Goal: Information Seeking & Learning: Find specific fact

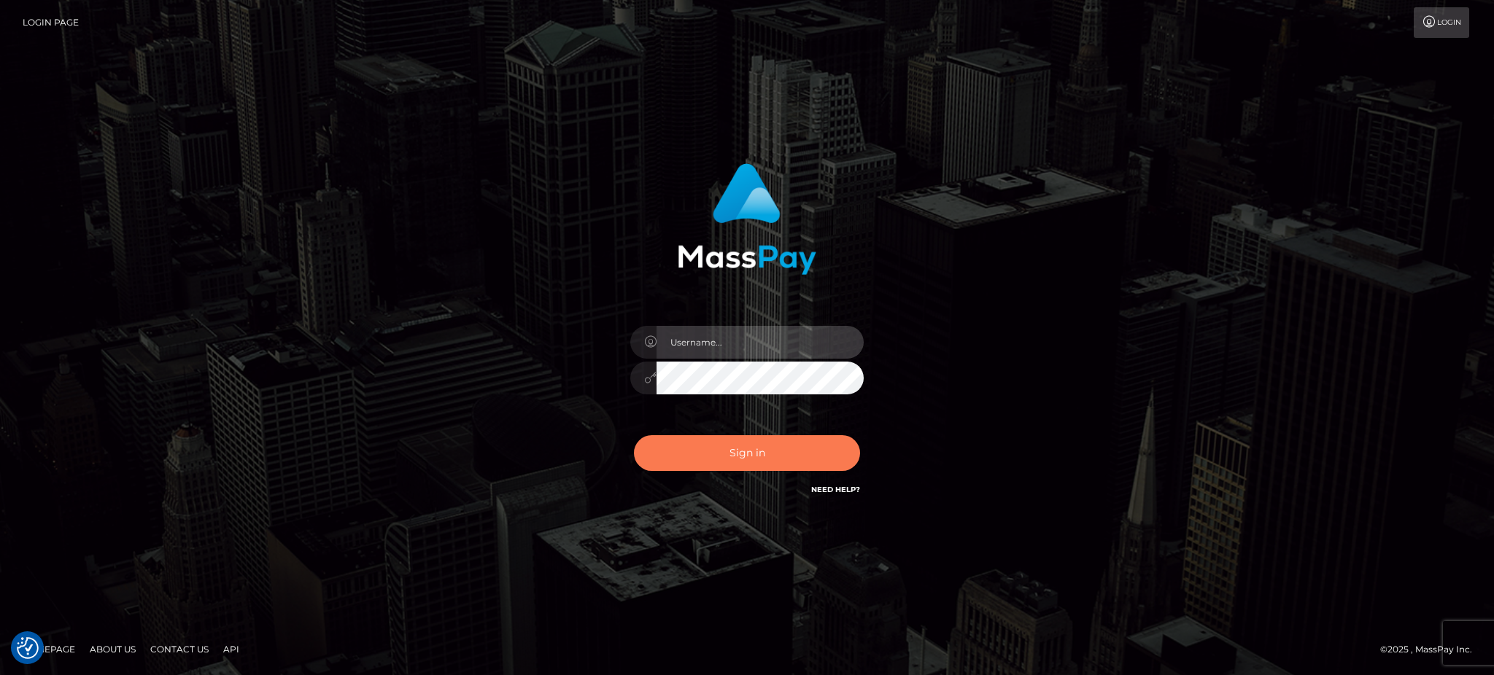
type input "[PERSON_NAME].B2"
click at [785, 456] on button "Sign in" at bounding box center [747, 453] width 226 height 36
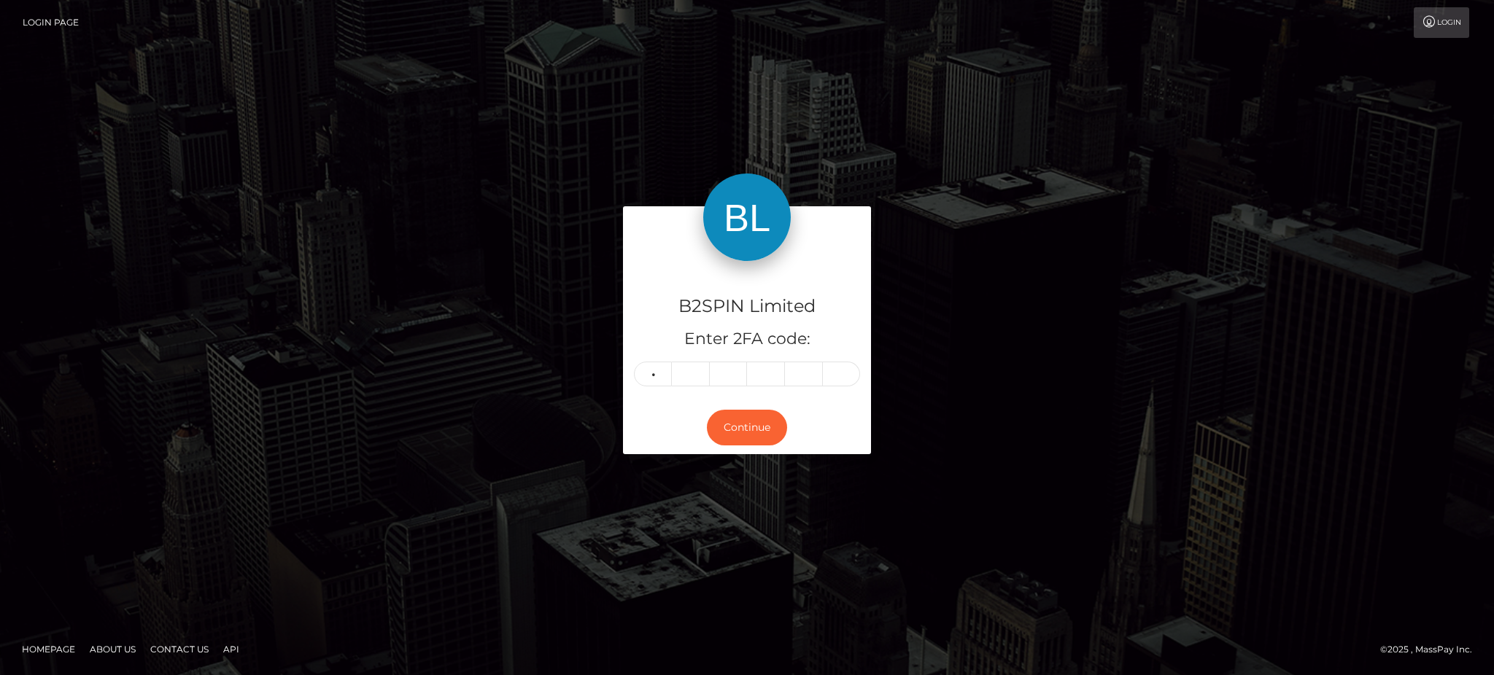
type input "0"
type input "4"
type input "8"
type input "9"
type input "7"
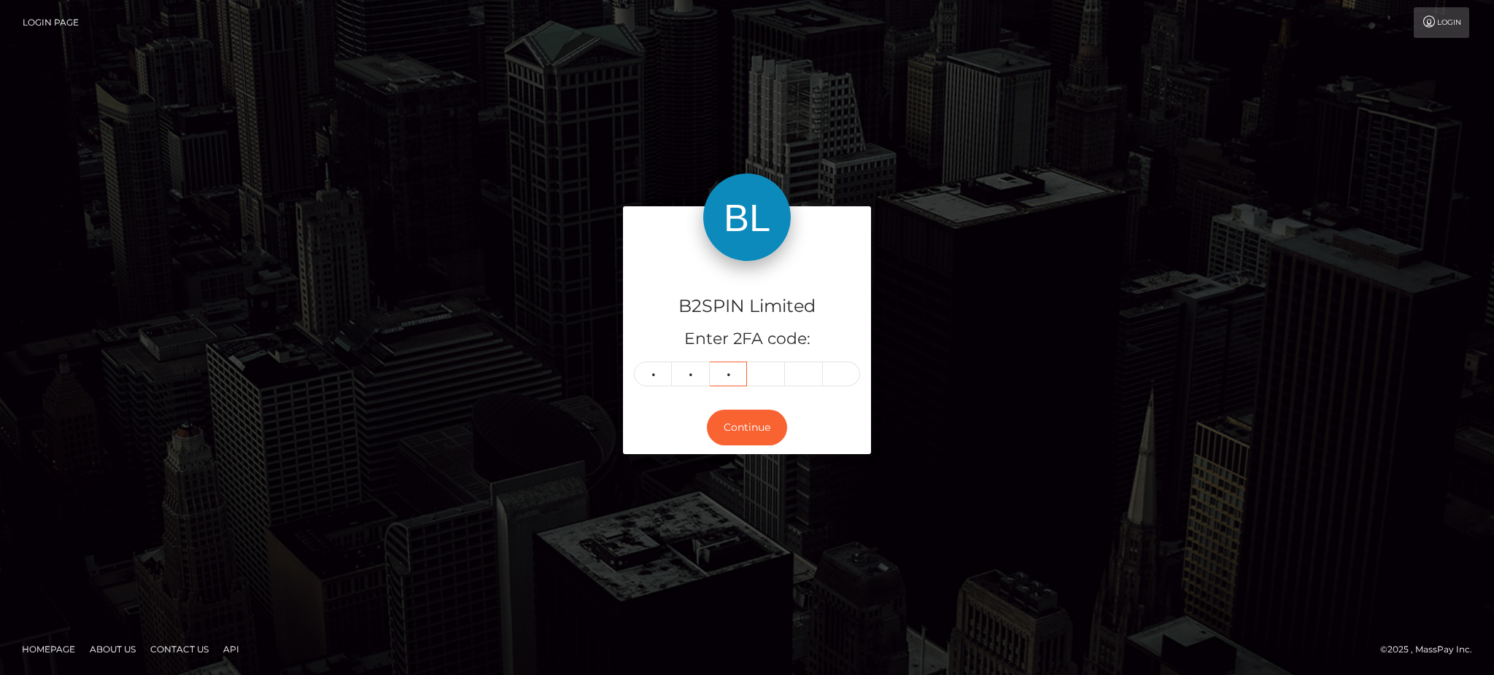
type input "3"
type input "9"
type input "7"
click at [730, 424] on button "Continue" at bounding box center [747, 428] width 80 height 36
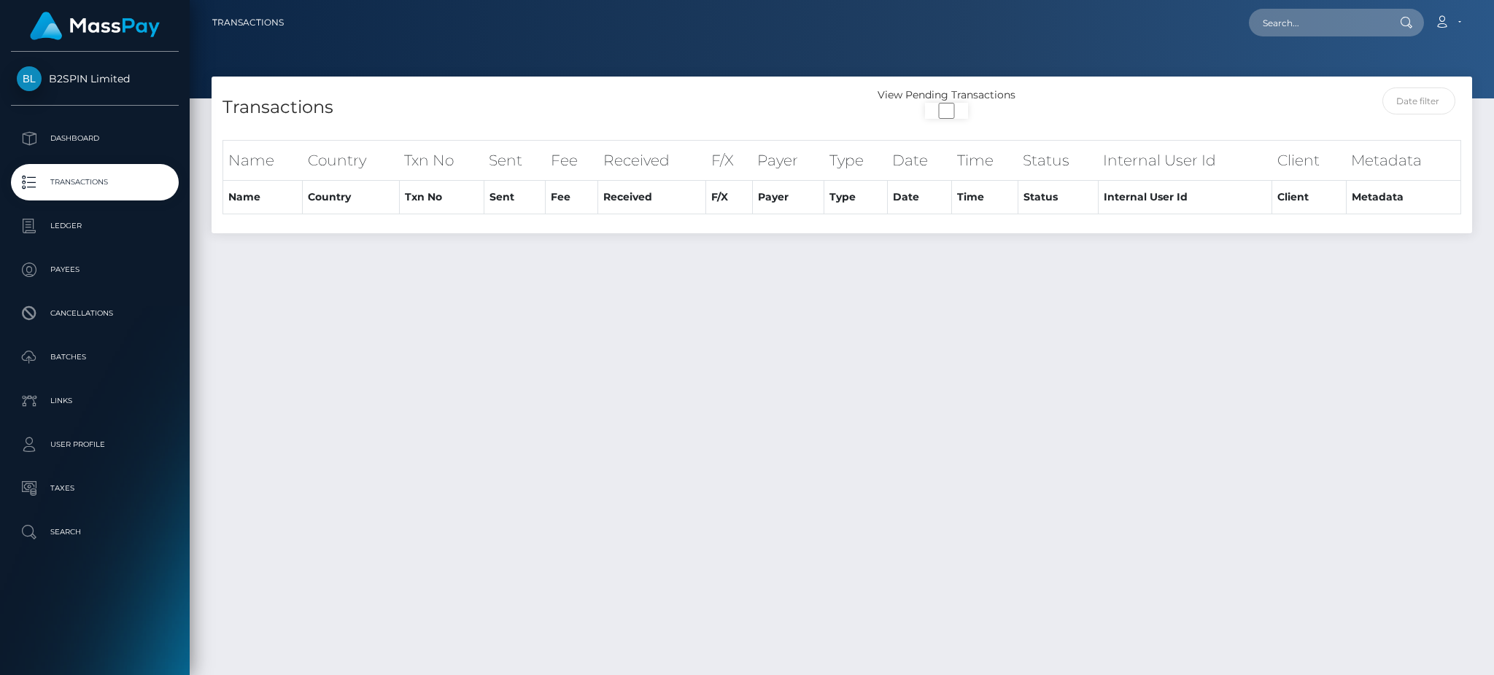
select select "3500"
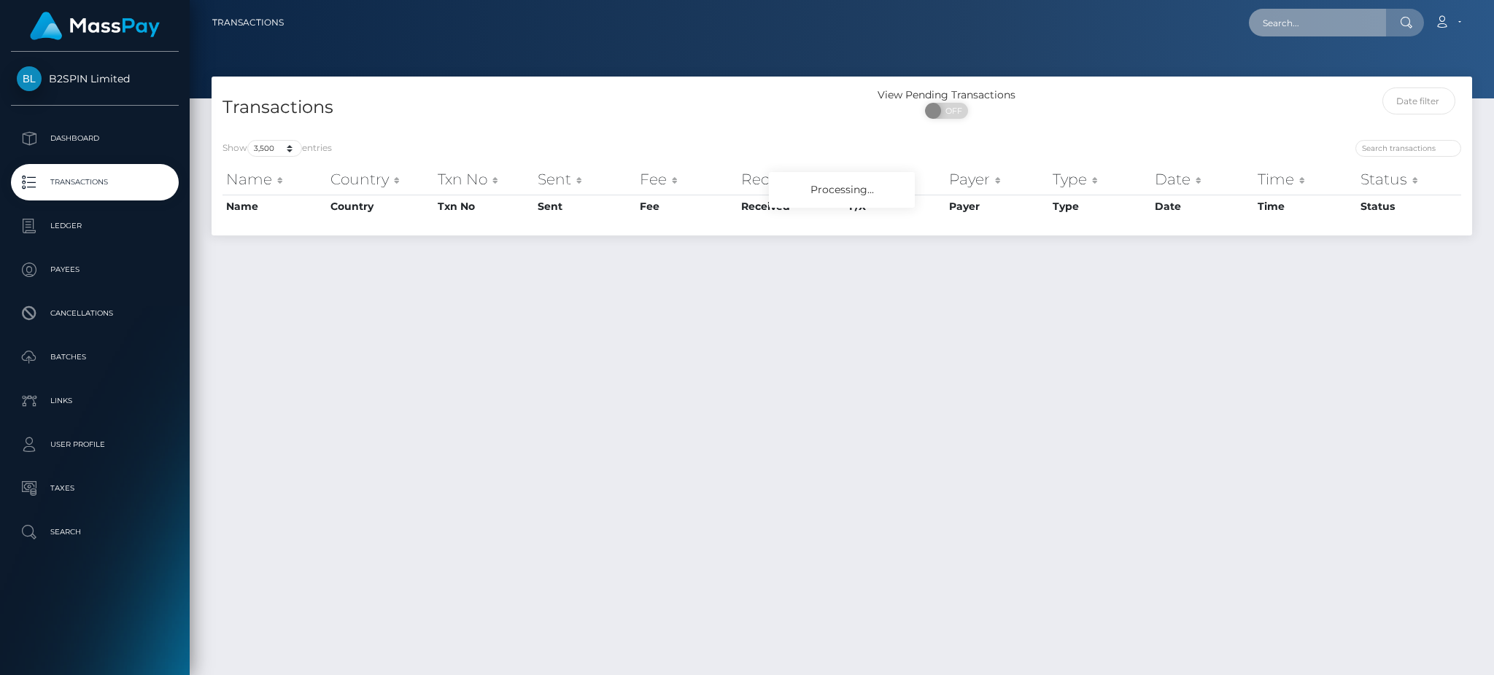
click at [1338, 28] on input "text" at bounding box center [1317, 23] width 137 height 28
paste input "3076130"
type input "3076130"
click at [1314, 62] on link "EMILY MARIE BROGDON" at bounding box center [1307, 75] width 117 height 27
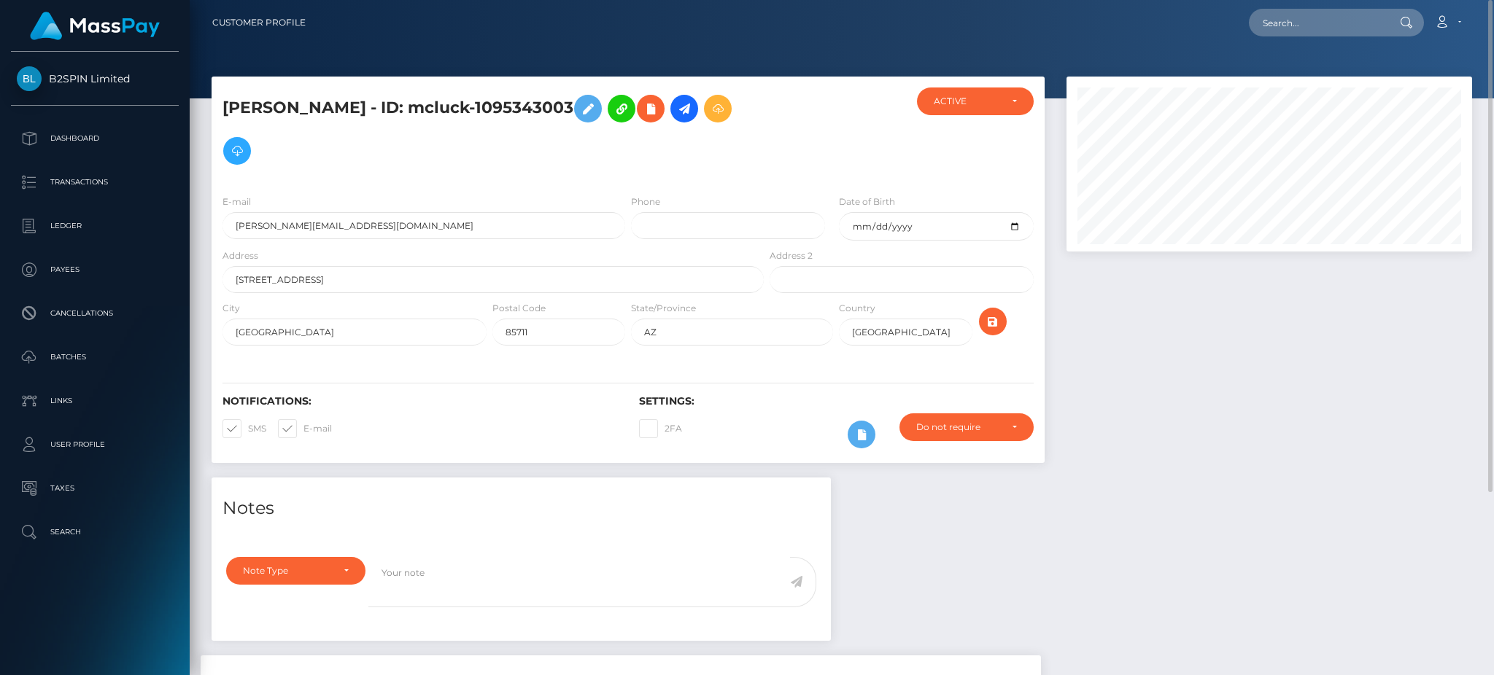
scroll to position [252, 0]
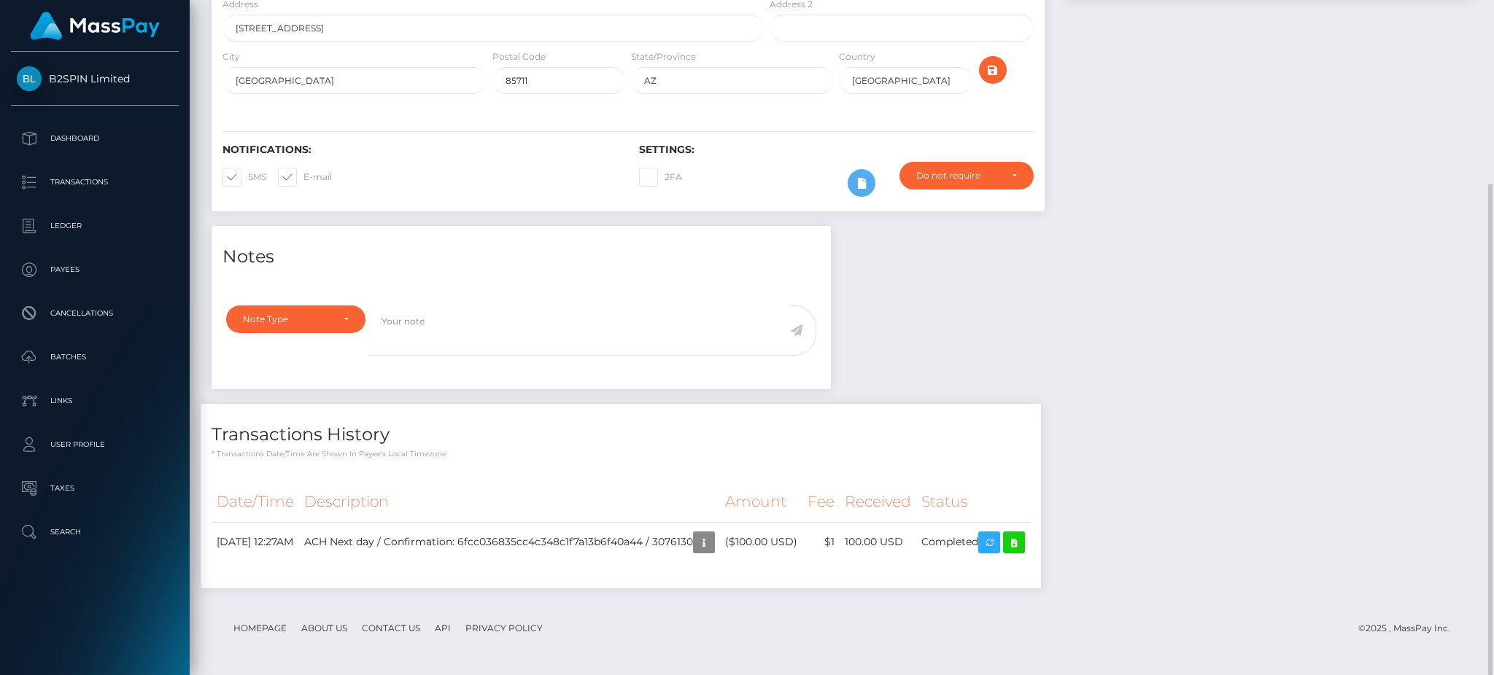
click at [538, 379] on div "Note Type Compliance Clear Compliance General Note Type" at bounding box center [521, 343] width 619 height 93
click at [1023, 545] on icon at bounding box center [1014, 543] width 18 height 18
